Goal: Information Seeking & Learning: Learn about a topic

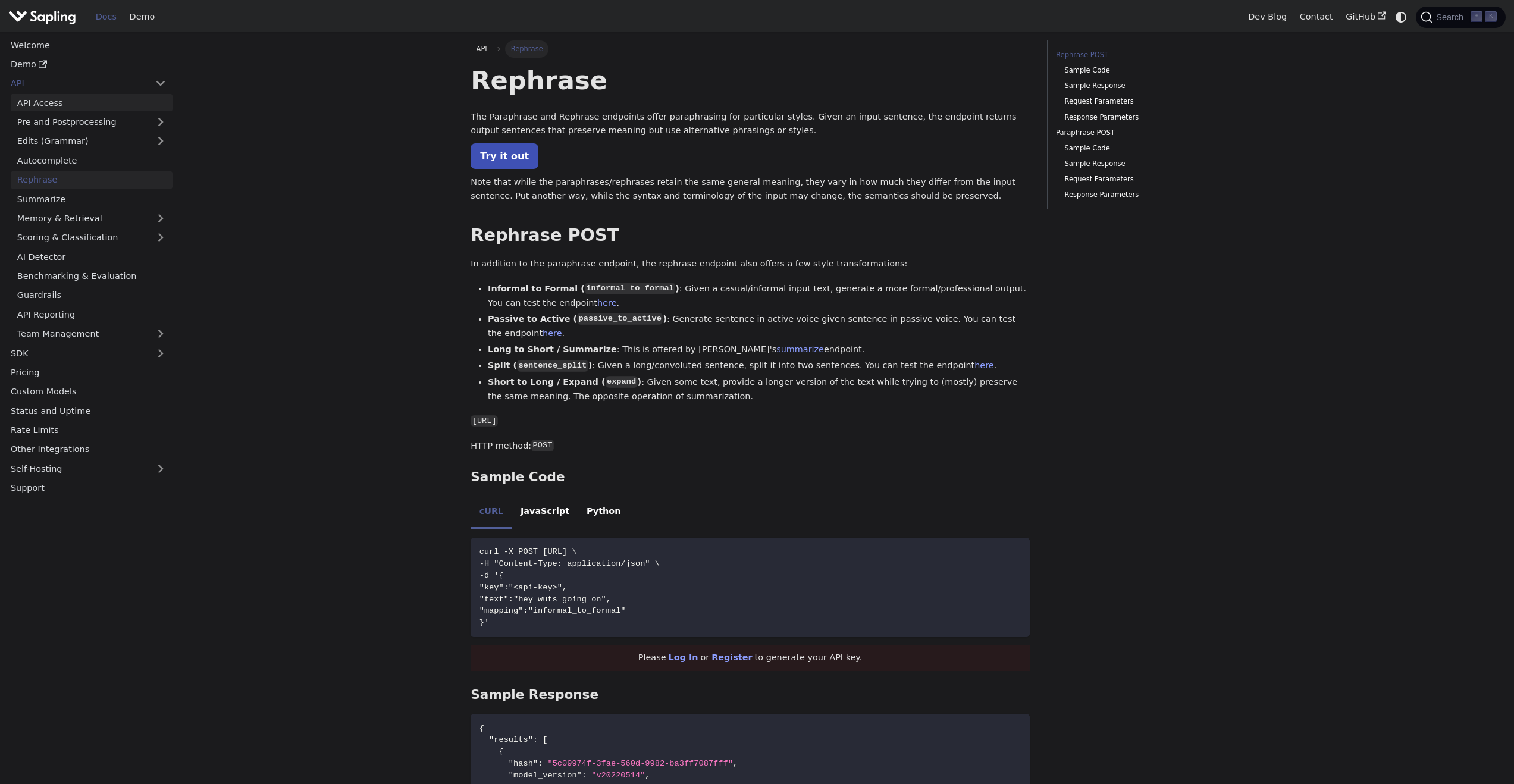
click at [53, 100] on link "API Access" at bounding box center [92, 102] width 162 height 17
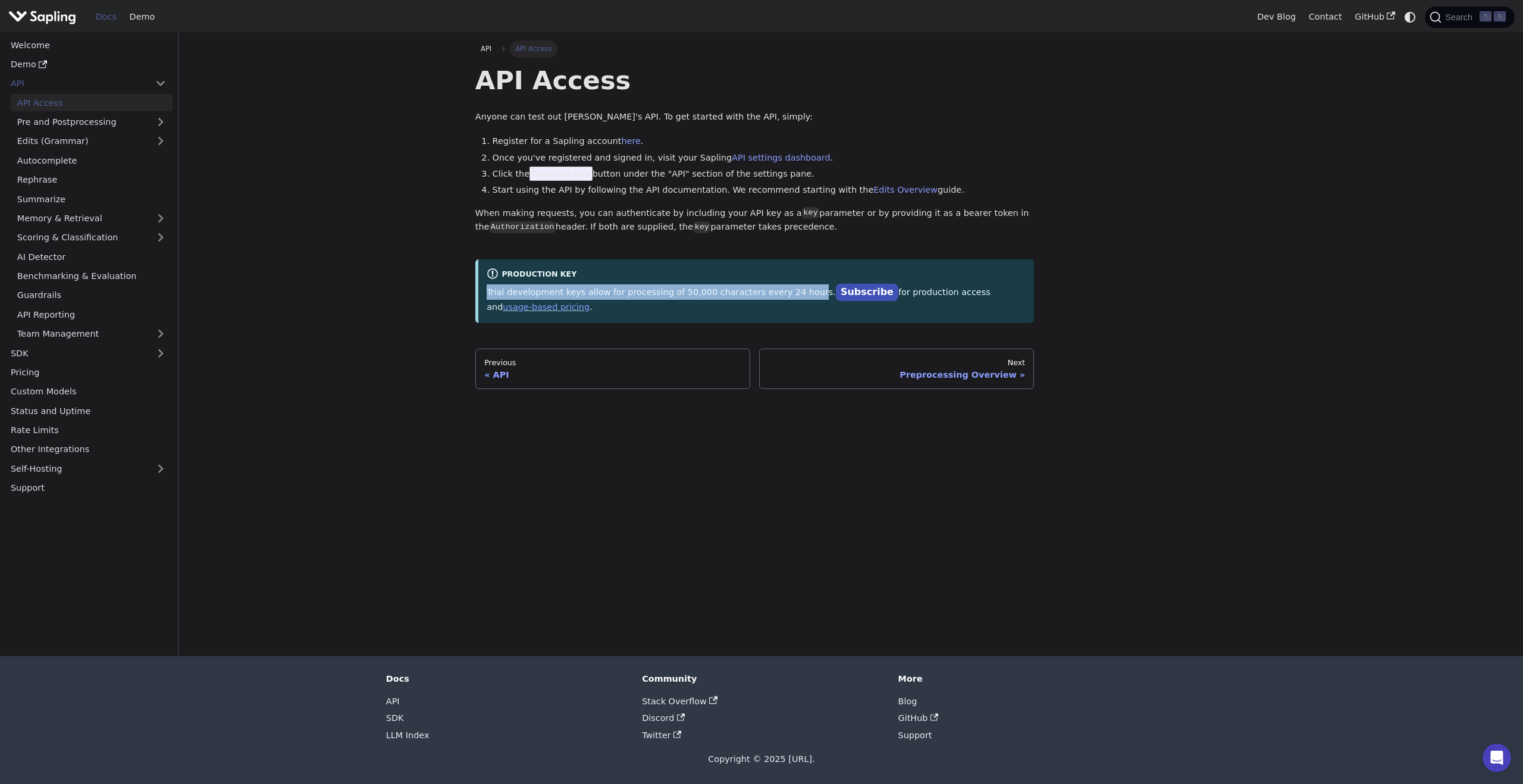
drag, startPoint x: 484, startPoint y: 296, endPoint x: 799, endPoint y: 293, distance: 315.0
click at [799, 293] on p "Trial development keys allow for processing of 50,000 characters every 24 hours…" at bounding box center [756, 299] width 539 height 30
click at [777, 322] on div "Production Key Trial development keys allow for processing of 50,000 characters…" at bounding box center [754, 291] width 559 height 64
drag, startPoint x: 669, startPoint y: 294, endPoint x: 799, endPoint y: 296, distance: 130.0
click at [799, 296] on p "Trial development keys allow for processing of 50,000 characters every 24 hours…" at bounding box center [756, 299] width 539 height 30
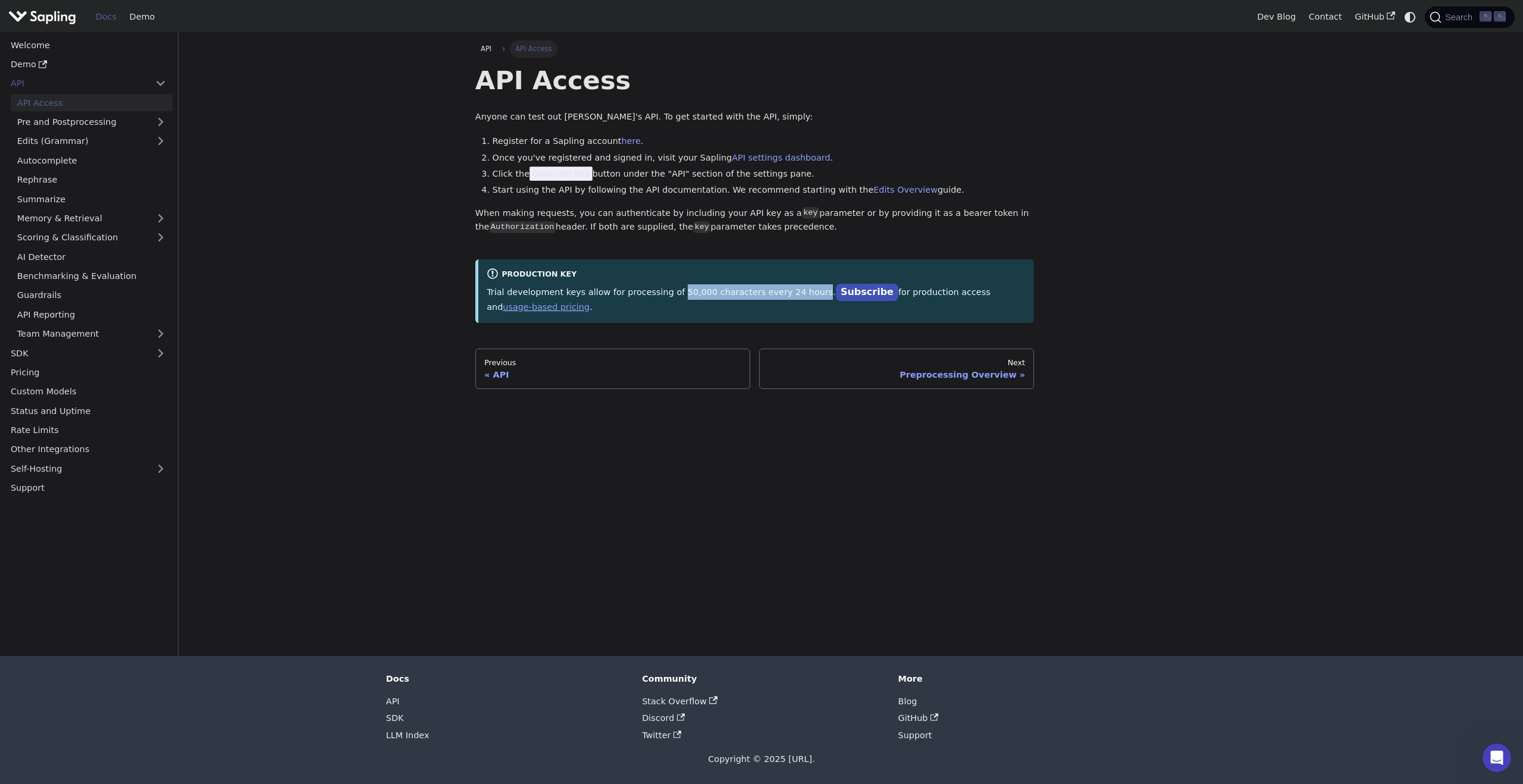
drag, startPoint x: 803, startPoint y: 294, endPoint x: 670, endPoint y: 294, distance: 133.0
click at [671, 294] on p "Trial development keys allow for processing of 50,000 characters every 24 hours…" at bounding box center [756, 299] width 539 height 30
click at [726, 312] on p "Trial development keys allow for processing of 50,000 characters every 24 hours…" at bounding box center [756, 299] width 539 height 30
